Goal: Task Accomplishment & Management: Complete application form

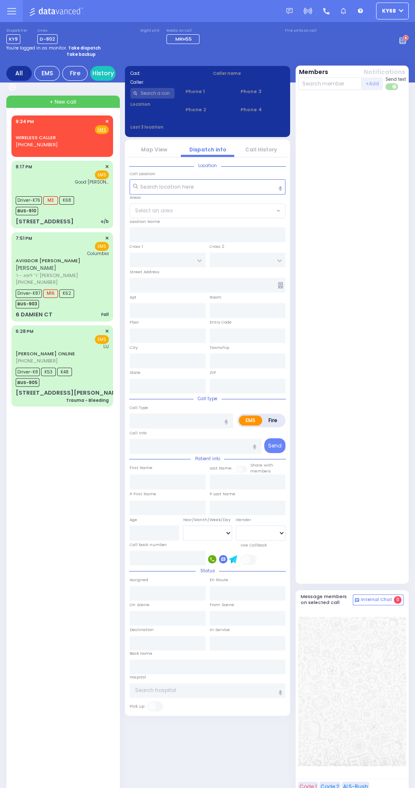
click at [405, 37] on icon at bounding box center [405, 38] width 2 height 3
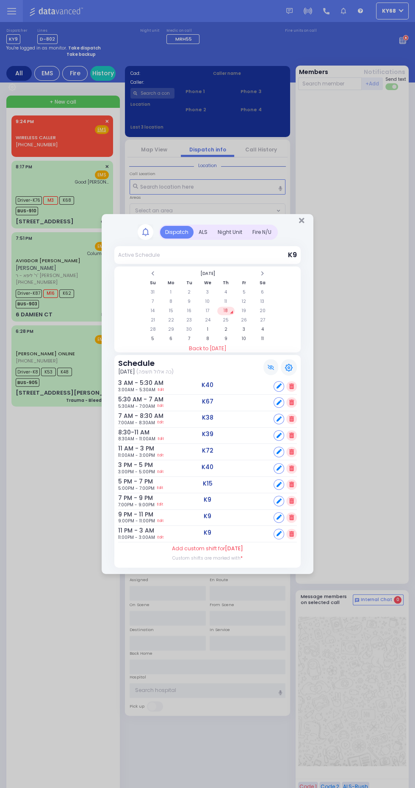
click at [202, 232] on div "ALS" at bounding box center [202, 232] width 19 height 13
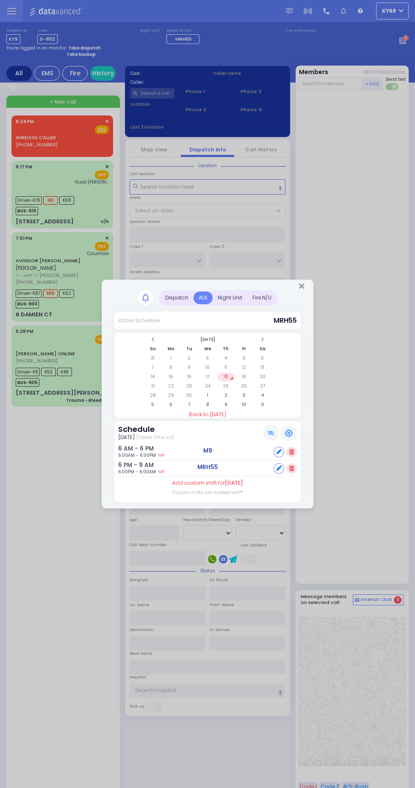
click at [175, 296] on div "Dispatch" at bounding box center [176, 297] width 33 height 13
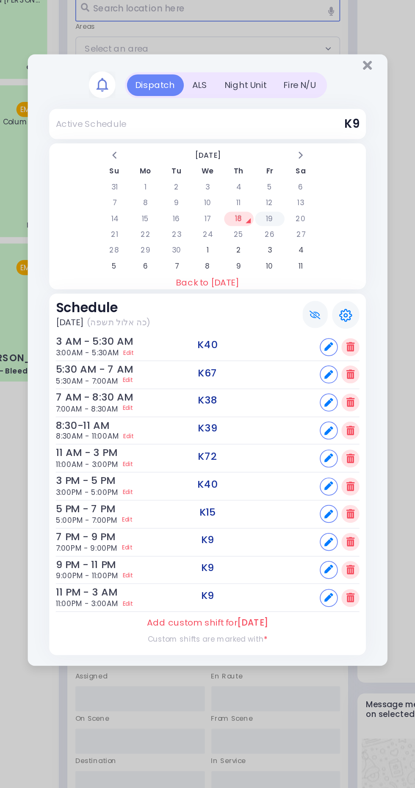
click at [242, 314] on td "19" at bounding box center [243, 311] width 17 height 8
click at [262, 311] on td "20" at bounding box center [261, 311] width 17 height 8
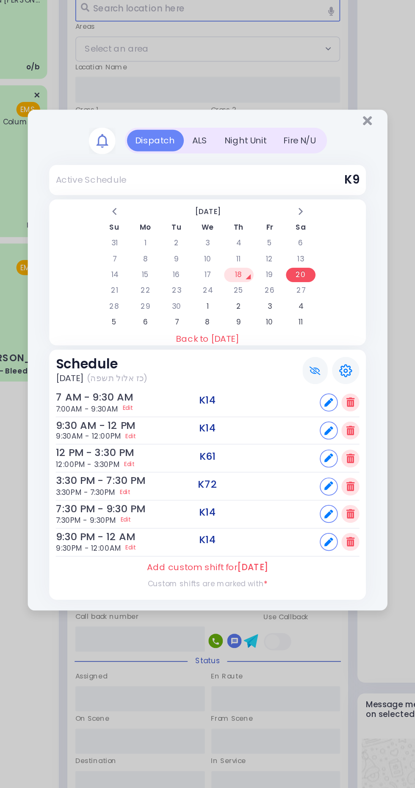
click at [203, 266] on div "ALS" at bounding box center [202, 264] width 19 height 13
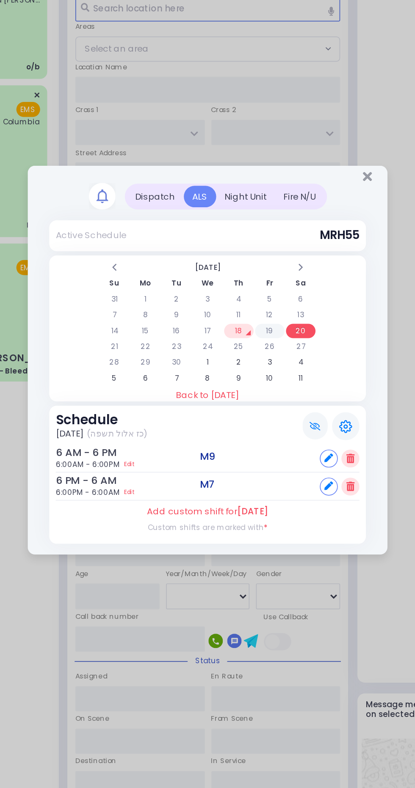
click at [244, 377] on td "19" at bounding box center [243, 377] width 17 height 8
click at [262, 368] on td "13" at bounding box center [261, 367] width 17 height 8
click at [269, 375] on td "20" at bounding box center [261, 377] width 17 height 8
click at [152, 386] on td "21" at bounding box center [152, 386] width 17 height 8
click at [171, 387] on td "22" at bounding box center [170, 386] width 17 height 8
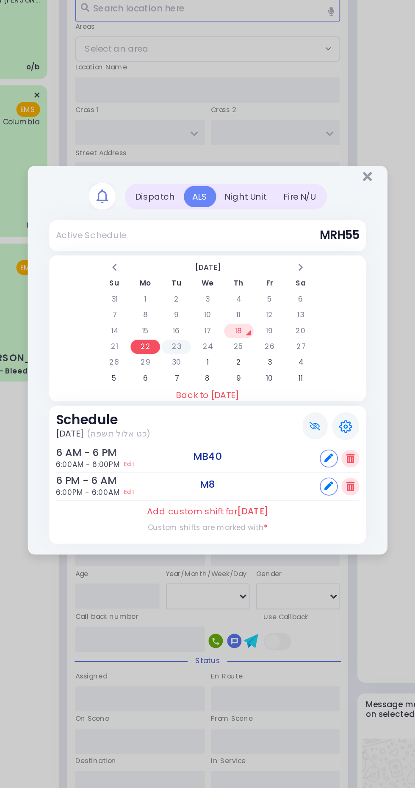
click at [191, 385] on td "23" at bounding box center [188, 386] width 17 height 8
click at [207, 386] on td "24" at bounding box center [206, 386] width 17 height 8
click at [225, 386] on td "25" at bounding box center [225, 386] width 17 height 8
click at [251, 387] on td "26" at bounding box center [243, 386] width 17 height 8
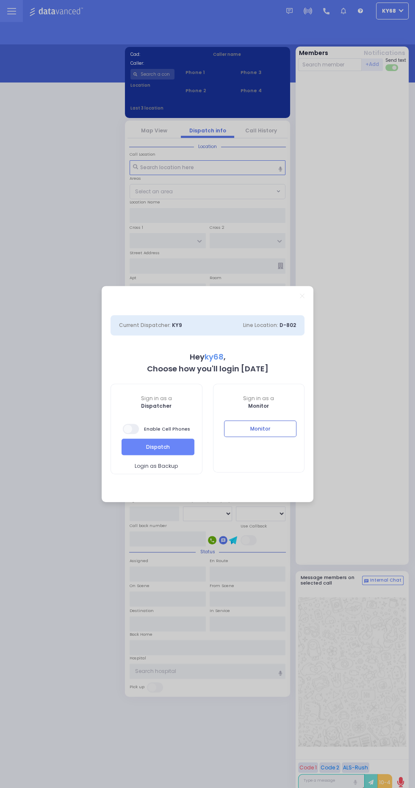
select select "12"
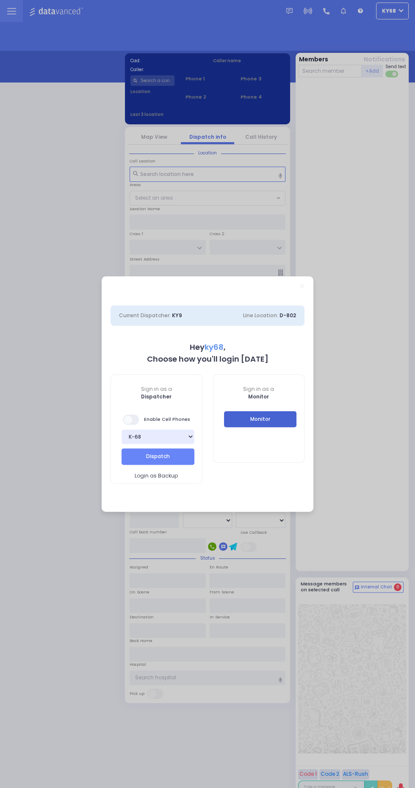
click at [275, 423] on button "Monitor" at bounding box center [260, 419] width 73 height 16
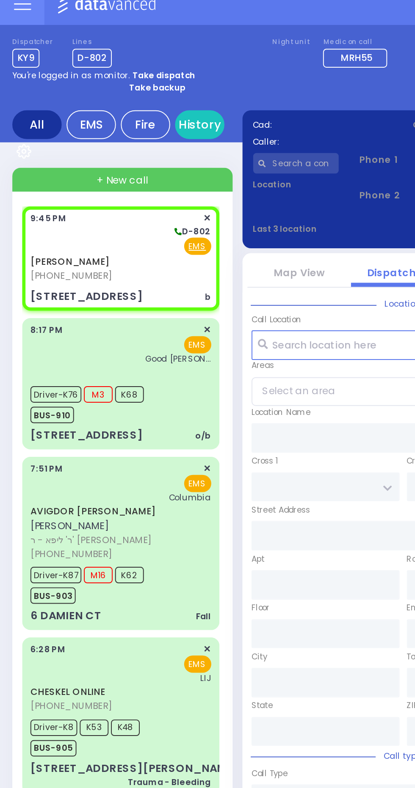
select select
type input "b"
radio input "true"
type input "JACOB"
type input "MENDLOWITZ"
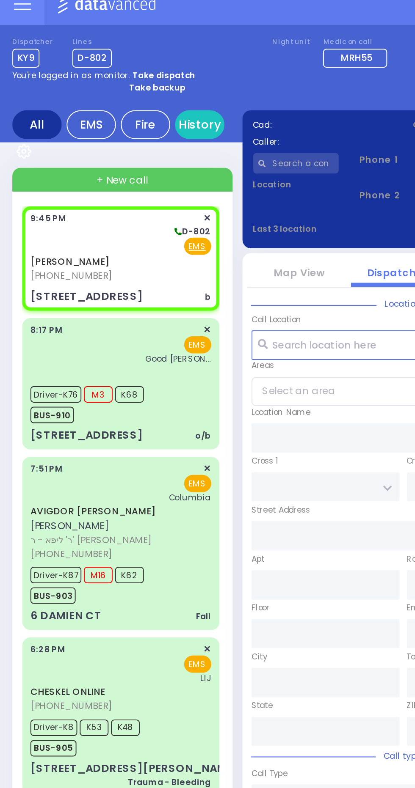
type input "9"
select select "Month"
select select "[DEMOGRAPHIC_DATA]"
type input "21:45"
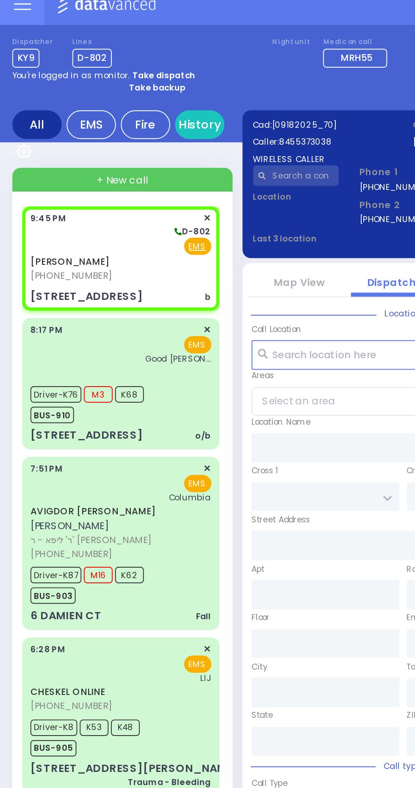
type input "MELITZ RD"
type input "KROLLA DR"
type input "161 ACRES RD"
type input "104"
type input "Kiryas Joel"
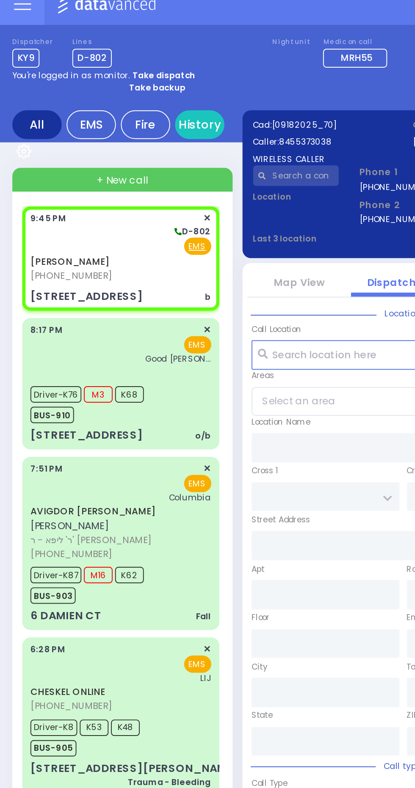
type input "New York"
type input "10950"
select select "DIVRIE YOEL"
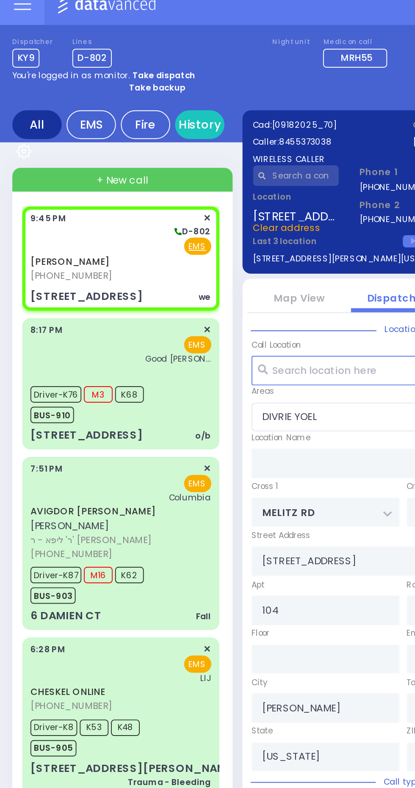
select select
type input "we"
radio input "true"
select select "Month"
select select "[DEMOGRAPHIC_DATA]"
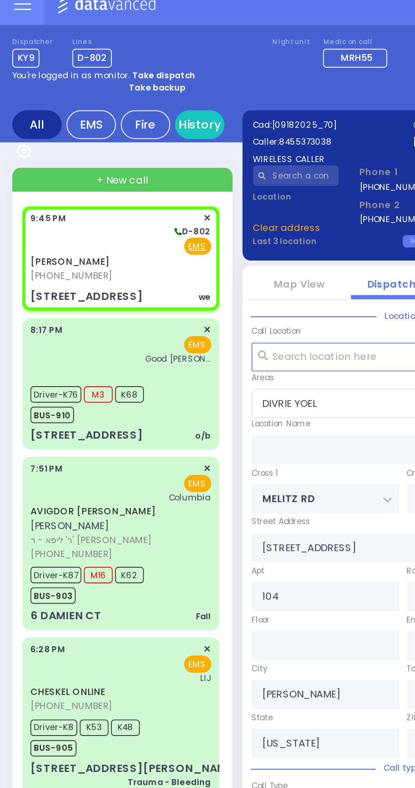
select select "DIVRIE YOEL"
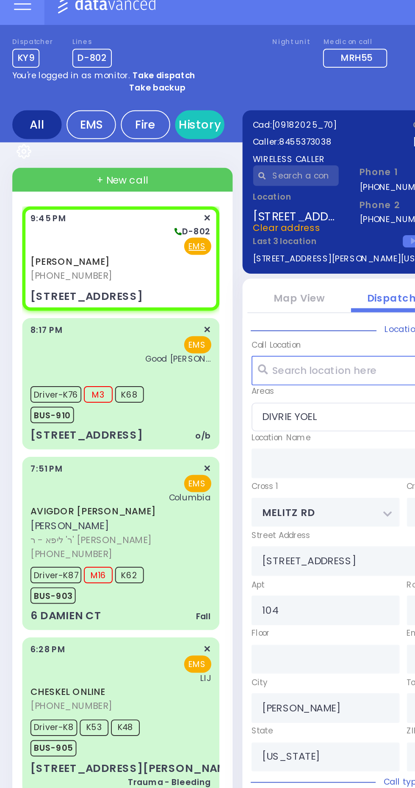
select select
radio input "true"
select select "Month"
select select "[DEMOGRAPHIC_DATA]"
select select "DIVRIE YOEL"
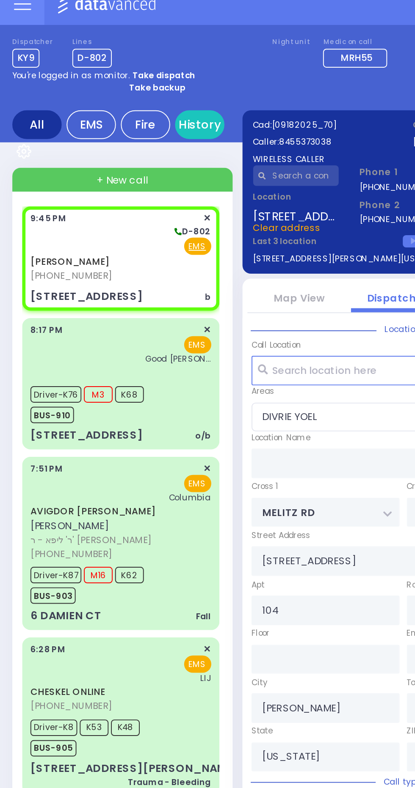
select select
type input "b"
radio input "true"
select select "Month"
select select "[DEMOGRAPHIC_DATA]"
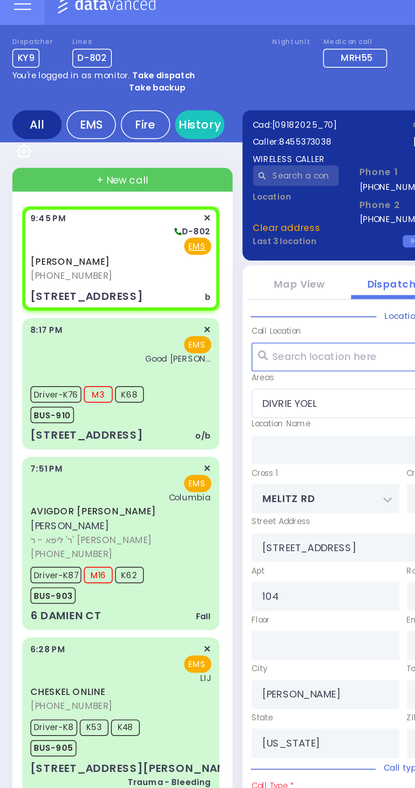
select select "DIVRIE YOEL"
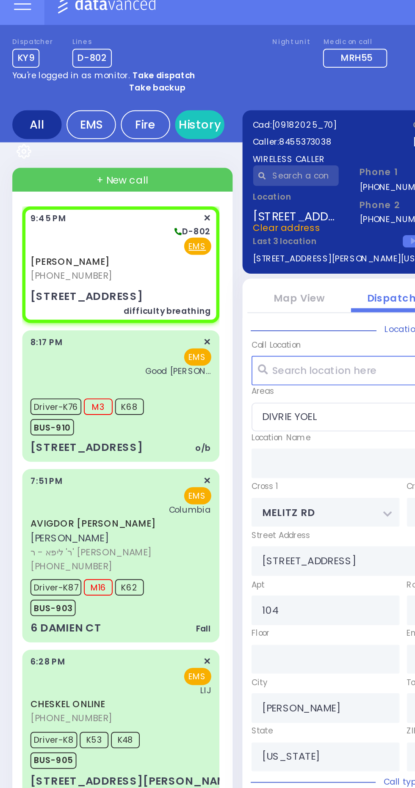
select select
type input "difficulty breathing"
radio input "true"
select select "Month"
select select "[DEMOGRAPHIC_DATA]"
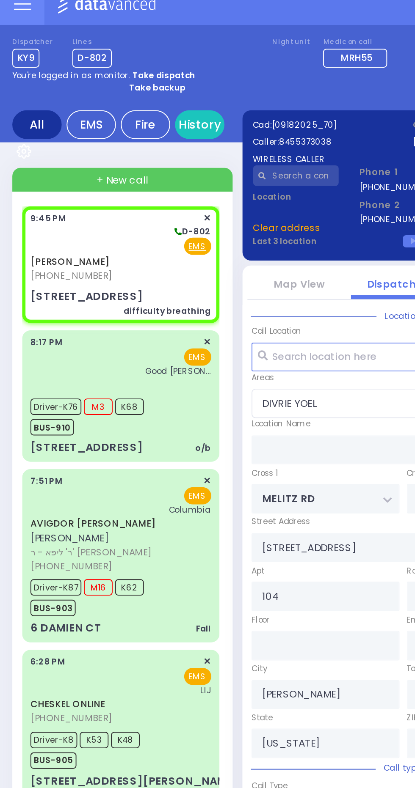
select select
radio input "true"
select select "Month"
select select "[DEMOGRAPHIC_DATA]"
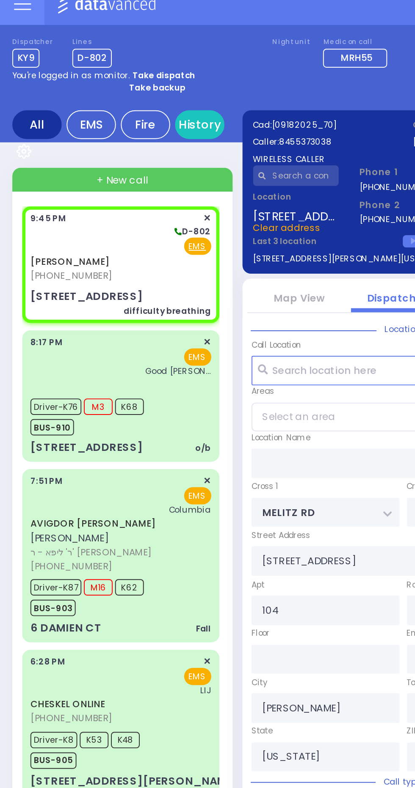
select select "DIVRIE YOEL"
select select
radio input "true"
select select "Month"
select select "[DEMOGRAPHIC_DATA]"
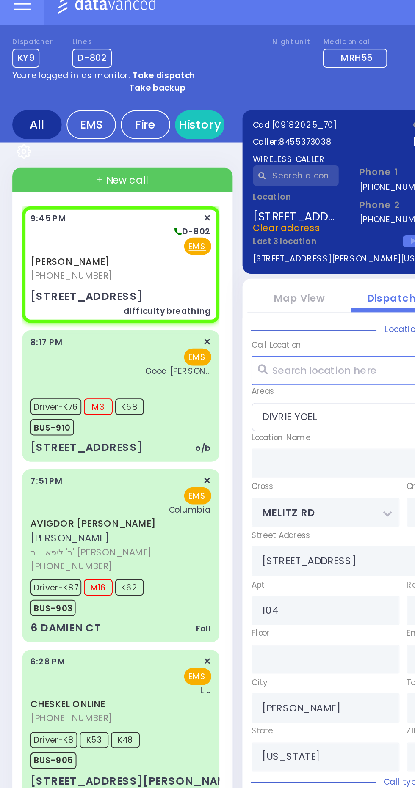
type input "ACRES RD"
type input "4 Tarnigrad way"
type input "Monroe"
select select "PALM TREE"
select select
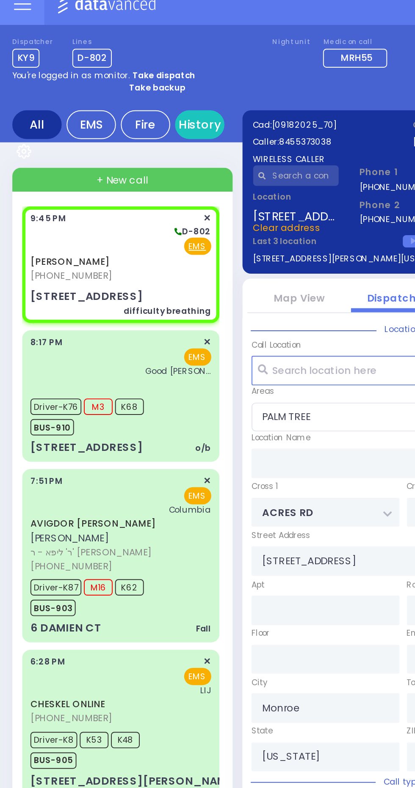
radio input "true"
select select "Month"
select select "[DEMOGRAPHIC_DATA]"
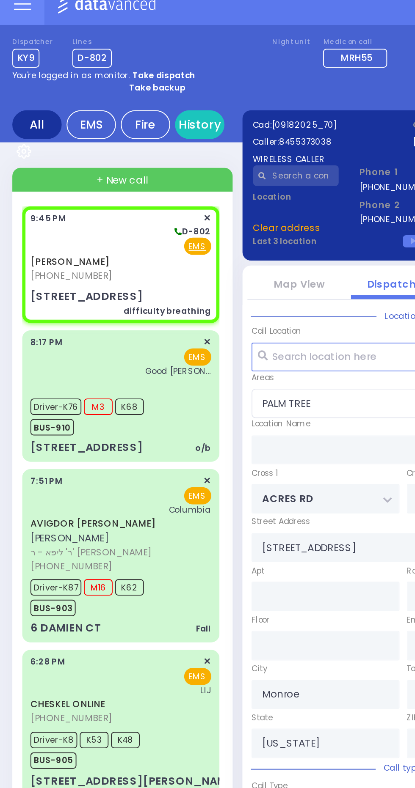
type input "304"
select select "PALM TREE"
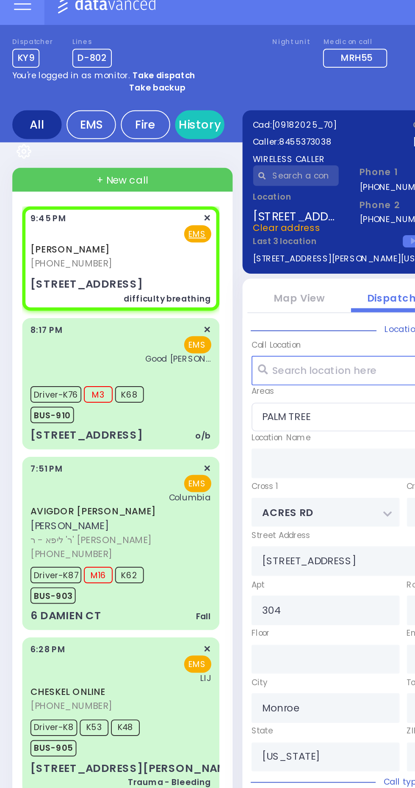
select select
radio input "true"
select select "Month"
select select "[DEMOGRAPHIC_DATA]"
select select "PALM TREE"
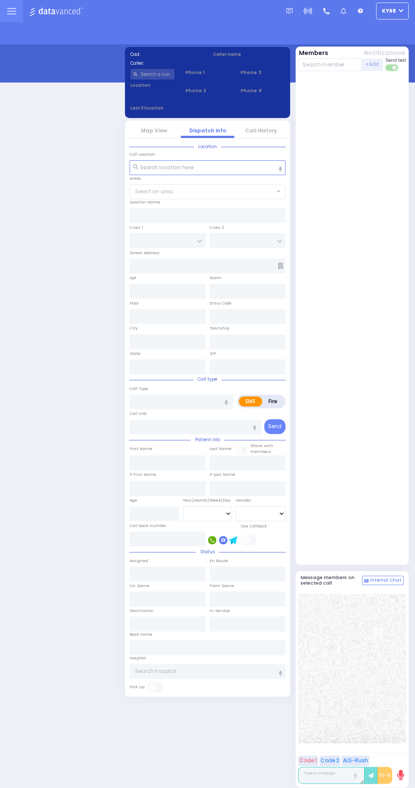
select select "12"
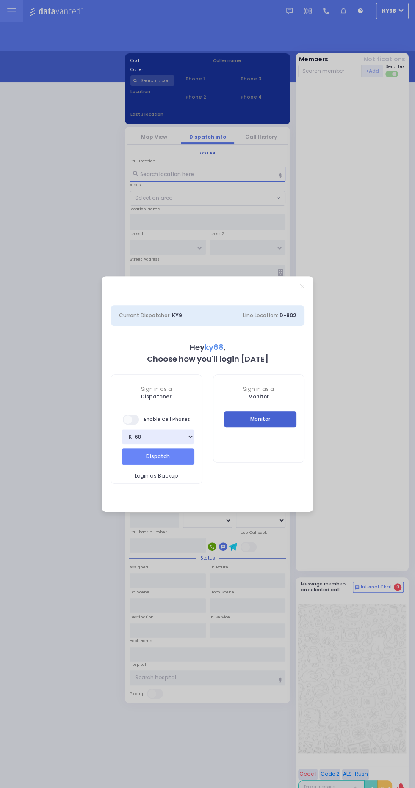
click at [281, 424] on button "Monitor" at bounding box center [260, 419] width 73 height 16
